Goal: Check status: Check status

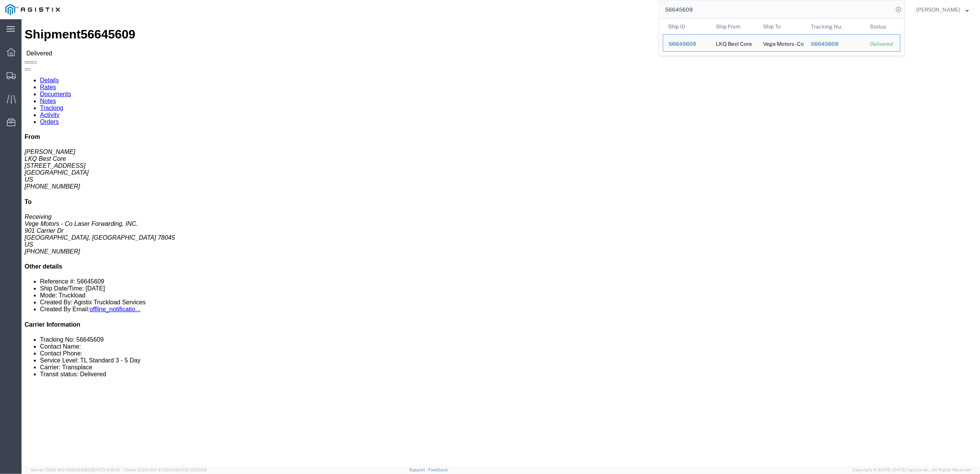
click at [726, 8] on input "56645609" at bounding box center [776, 9] width 234 height 18
paste input "5433917"
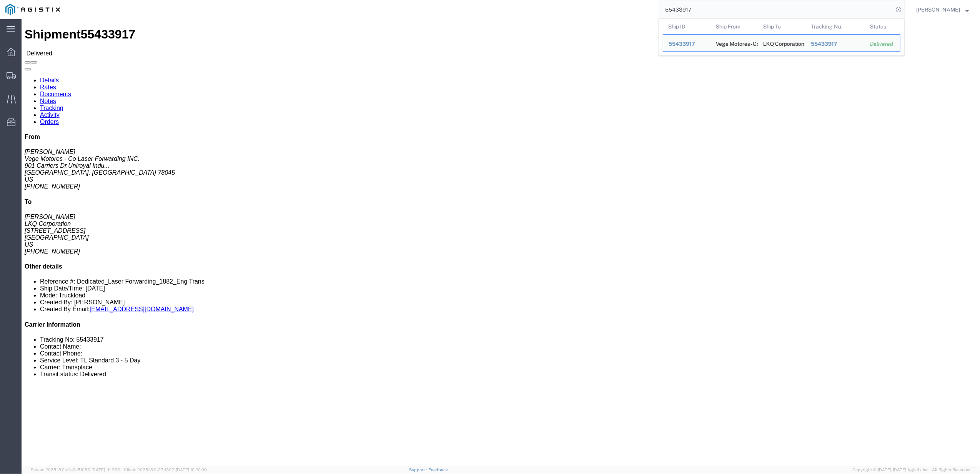
click link "Rates"
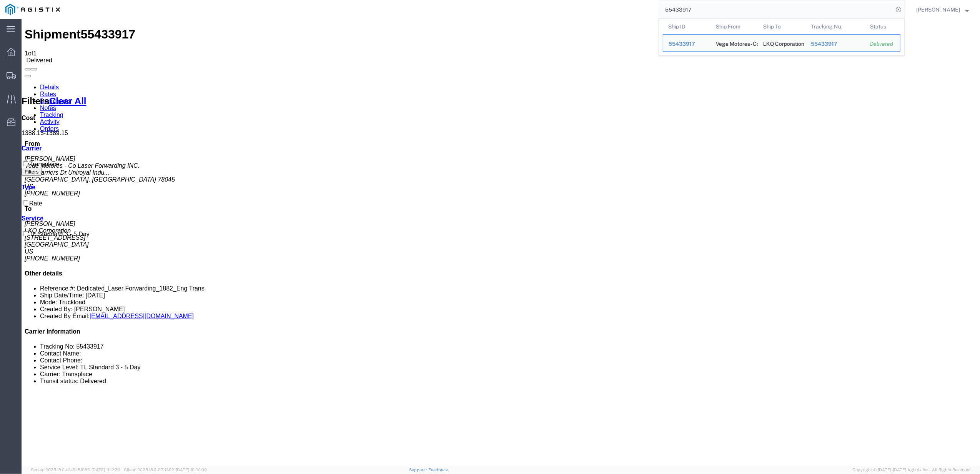
click at [693, 12] on input "55433917" at bounding box center [776, 9] width 234 height 18
type input "55616735"
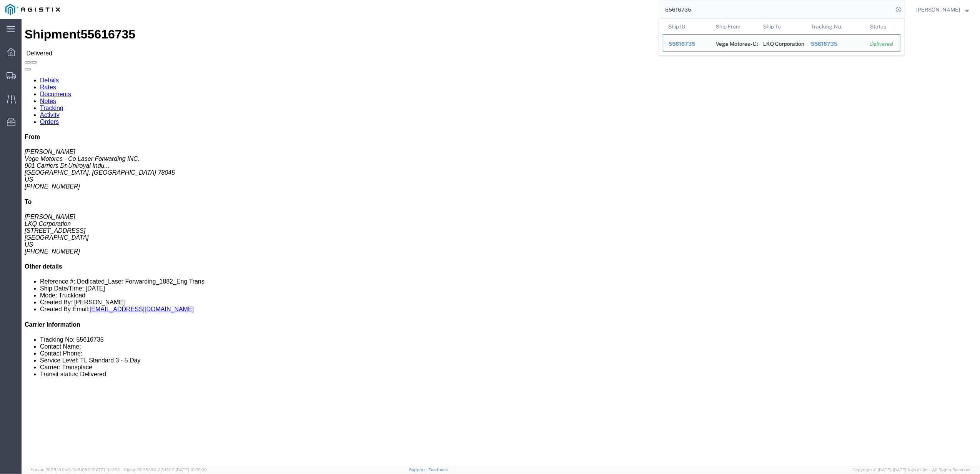
click link "Rates"
